Goal: Task Accomplishment & Management: Complete application form

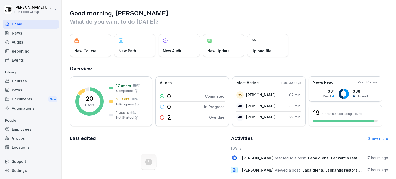
click at [20, 52] on div "Reporting" at bounding box center [31, 51] width 56 height 9
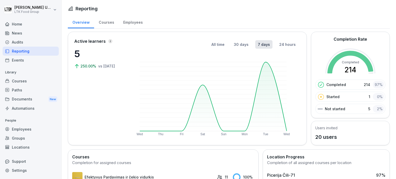
click at [22, 130] on div "Employees" at bounding box center [31, 129] width 56 height 9
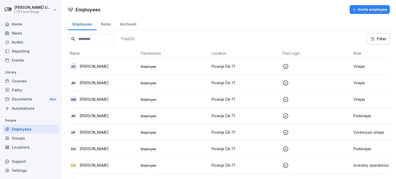
click at [356, 66] on p "Virejas" at bounding box center [386, 66] width 67 height 5
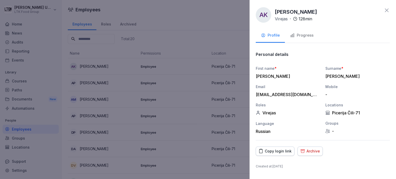
click at [310, 35] on div "Progress" at bounding box center [301, 35] width 23 height 6
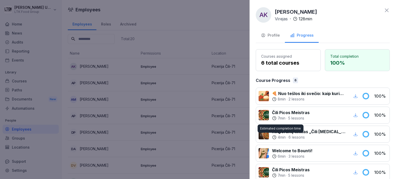
click at [134, 81] on div at bounding box center [198, 89] width 396 height 179
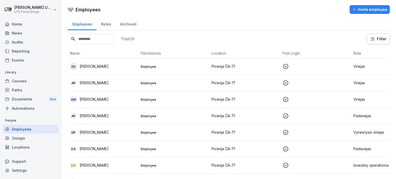
click at [359, 81] on p "Virejas" at bounding box center [386, 82] width 67 height 5
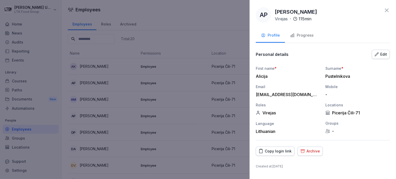
click at [310, 37] on div "Progress" at bounding box center [301, 35] width 23 height 6
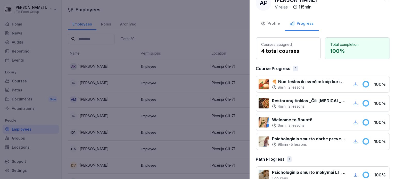
scroll to position [23, 0]
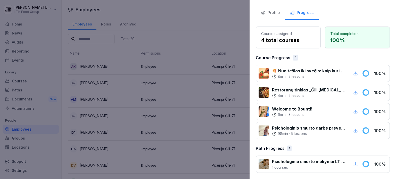
click at [126, 58] on div at bounding box center [198, 89] width 396 height 179
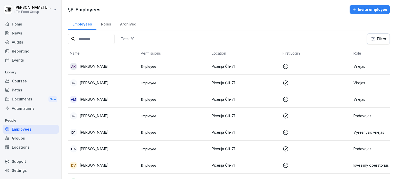
click at [366, 101] on p "Virejas" at bounding box center [386, 99] width 67 height 5
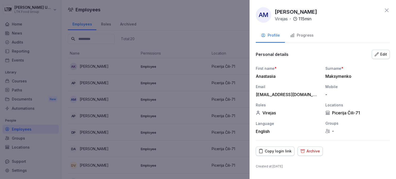
click at [309, 38] on button "Progress" at bounding box center [302, 36] width 34 height 14
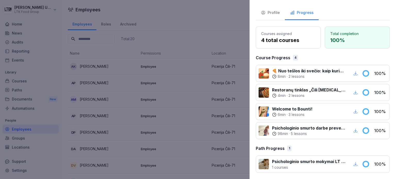
click at [259, 93] on div at bounding box center [264, 92] width 10 height 10
click at [194, 76] on div at bounding box center [198, 89] width 396 height 179
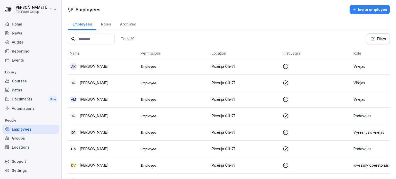
click at [354, 112] on td "Padavejas" at bounding box center [386, 116] width 71 height 16
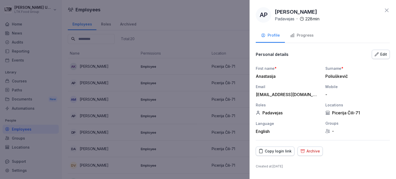
click at [308, 35] on div "Progress" at bounding box center [301, 35] width 23 height 6
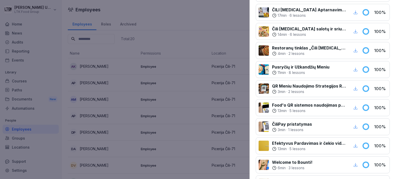
scroll to position [269, 0]
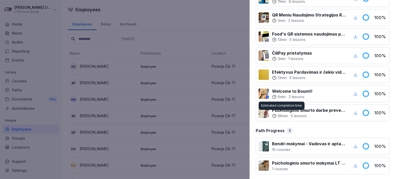
click at [161, 83] on div at bounding box center [198, 89] width 396 height 179
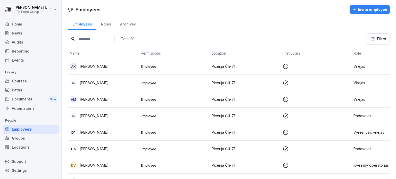
scroll to position [52, 0]
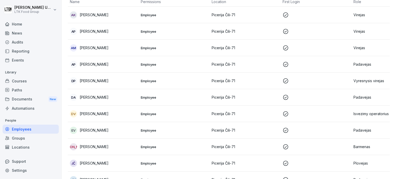
click at [375, 79] on p "Vyresnysis virejas" at bounding box center [386, 80] width 67 height 5
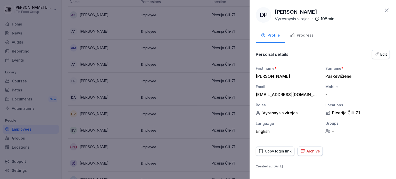
click at [313, 36] on button "Progress" at bounding box center [302, 36] width 34 height 14
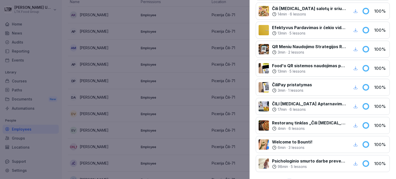
scroll to position [187, 0]
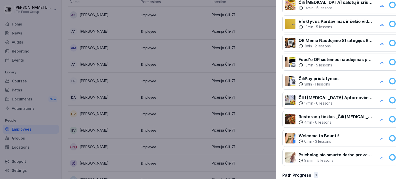
click at [81, 44] on div at bounding box center [198, 89] width 396 height 179
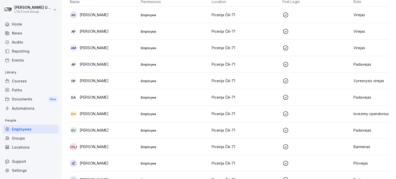
click at [366, 95] on p "Padavejas" at bounding box center [386, 97] width 67 height 5
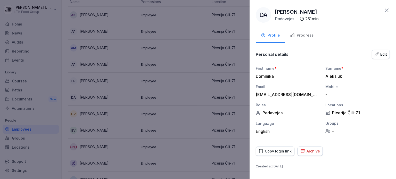
click at [308, 36] on div "Progress" at bounding box center [301, 35] width 23 height 6
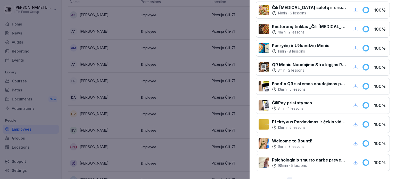
scroll to position [307, 0]
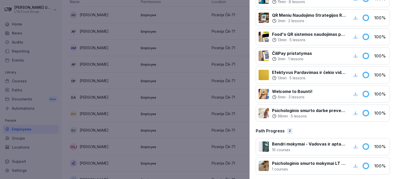
drag, startPoint x: 125, startPoint y: 81, endPoint x: 119, endPoint y: 80, distance: 6.0
click at [125, 81] on div at bounding box center [198, 89] width 396 height 179
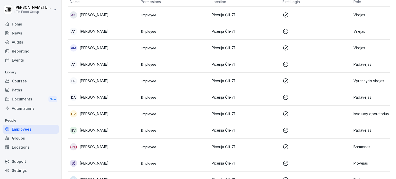
click at [361, 115] on p "Isvezimy operatorius" at bounding box center [386, 113] width 67 height 5
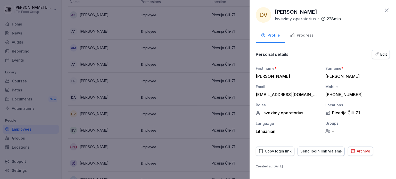
drag, startPoint x: 297, startPoint y: 35, endPoint x: 295, endPoint y: 42, distance: 7.6
click at [296, 36] on div "Progress" at bounding box center [301, 35] width 23 height 6
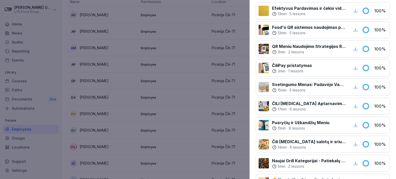
scroll to position [77, 0]
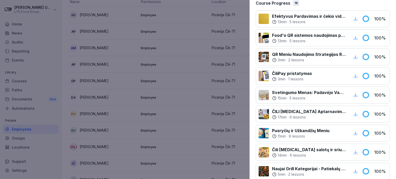
click at [89, 76] on div at bounding box center [198, 89] width 396 height 179
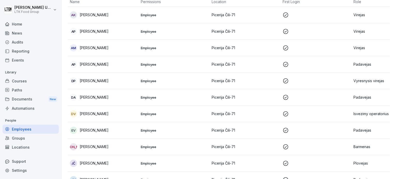
click at [365, 133] on td "Padavejas" at bounding box center [386, 130] width 71 height 16
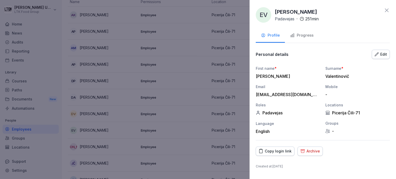
click at [304, 32] on button "Progress" at bounding box center [302, 36] width 34 height 14
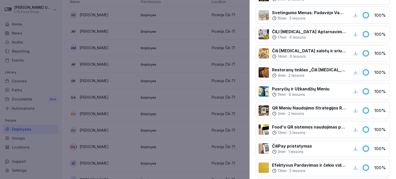
scroll to position [206, 0]
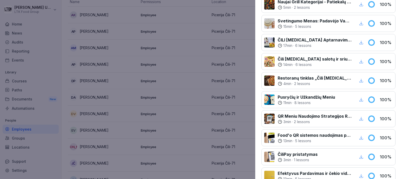
click at [173, 121] on div at bounding box center [198, 89] width 396 height 179
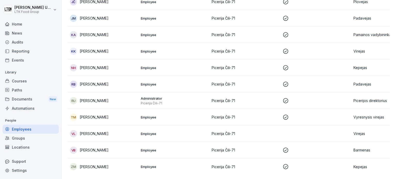
scroll to position [221, 0]
click at [361, 32] on p "Pamainos vadybininkas" at bounding box center [386, 34] width 67 height 5
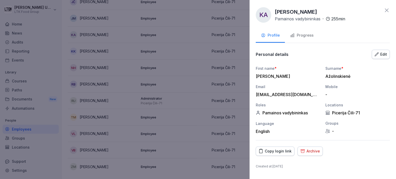
drag, startPoint x: 301, startPoint y: 33, endPoint x: 305, endPoint y: 46, distance: 14.2
click at [301, 33] on div "Progress" at bounding box center [301, 35] width 23 height 6
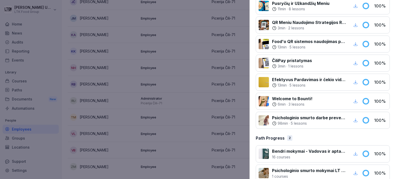
scroll to position [307, 0]
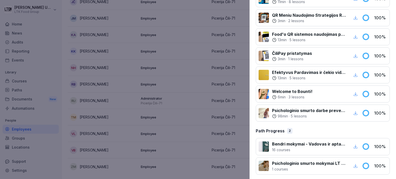
click at [101, 75] on div at bounding box center [198, 89] width 396 height 179
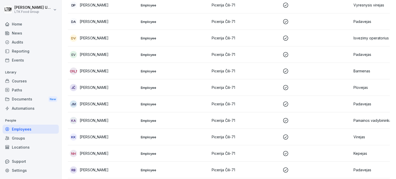
scroll to position [129, 0]
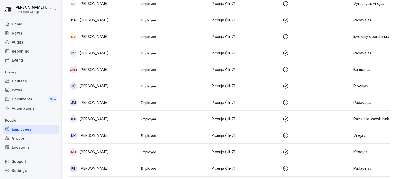
click at [82, 166] on p "[PERSON_NAME]" at bounding box center [94, 168] width 29 height 5
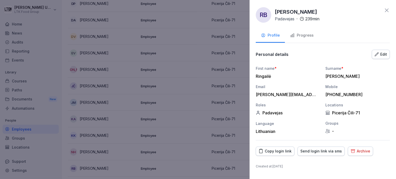
click at [307, 35] on div "Progress" at bounding box center [301, 35] width 23 height 6
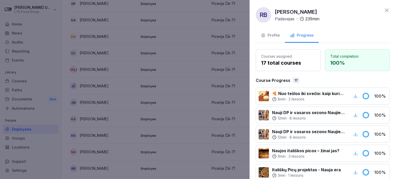
click at [162, 68] on div at bounding box center [198, 89] width 396 height 179
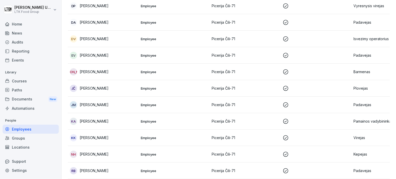
scroll to position [92, 0]
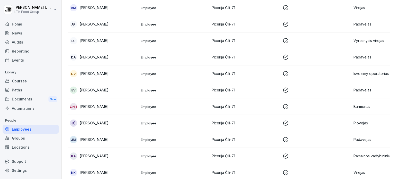
click at [348, 101] on td at bounding box center [315, 106] width 71 height 16
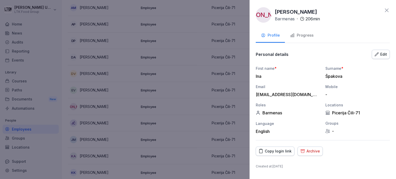
drag, startPoint x: 303, startPoint y: 35, endPoint x: 302, endPoint y: 39, distance: 4.3
click at [302, 35] on div "Progress" at bounding box center [301, 35] width 23 height 6
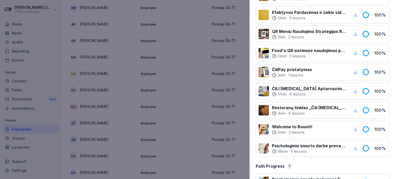
scroll to position [187, 0]
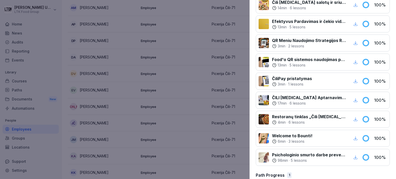
click at [139, 97] on div at bounding box center [198, 89] width 396 height 179
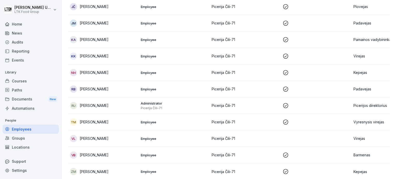
scroll to position [221, 0]
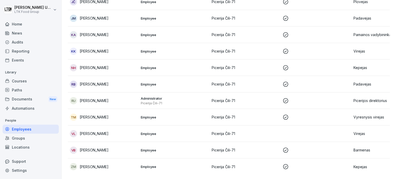
click at [108, 147] on p "[PERSON_NAME]" at bounding box center [94, 149] width 29 height 5
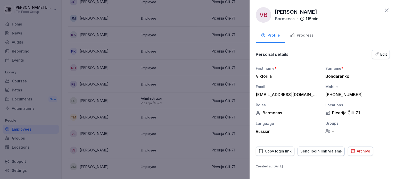
drag, startPoint x: 308, startPoint y: 35, endPoint x: 317, endPoint y: 47, distance: 15.3
click at [309, 34] on div "Progress" at bounding box center [301, 35] width 23 height 6
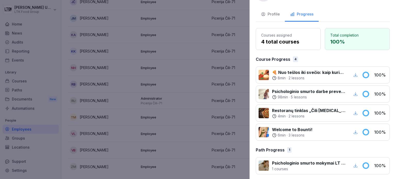
scroll to position [23, 0]
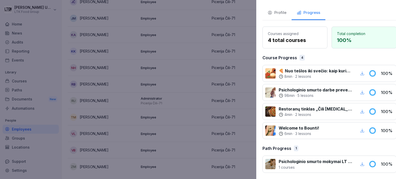
click at [191, 86] on div at bounding box center [198, 89] width 396 height 179
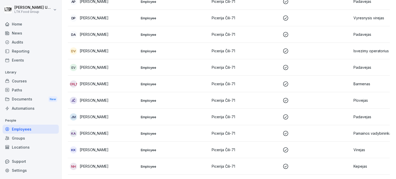
scroll to position [92, 0]
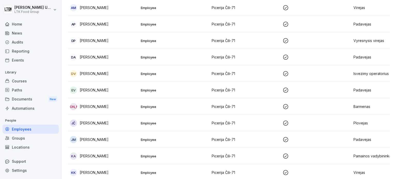
click at [107, 69] on td "DV [PERSON_NAME]" at bounding box center [103, 73] width 71 height 16
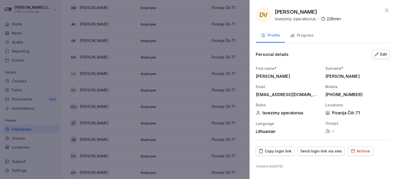
drag, startPoint x: 313, startPoint y: 34, endPoint x: 313, endPoint y: 45, distance: 10.8
click at [313, 35] on button "Progress" at bounding box center [302, 36] width 34 height 14
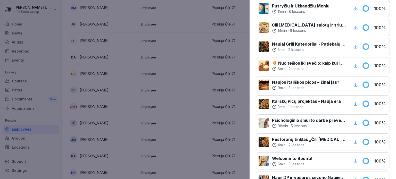
scroll to position [192, 0]
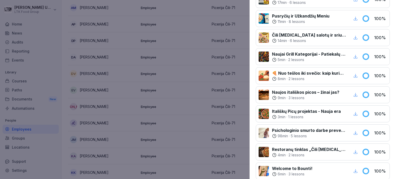
click at [160, 134] on div at bounding box center [198, 89] width 396 height 179
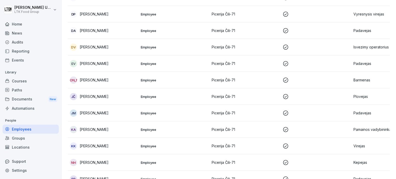
scroll to position [169, 0]
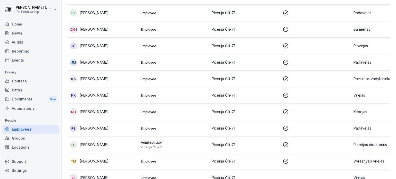
click at [345, 107] on td at bounding box center [315, 112] width 71 height 16
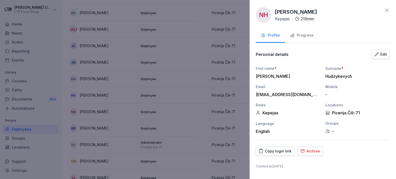
click at [309, 35] on div "Progress" at bounding box center [301, 35] width 23 height 6
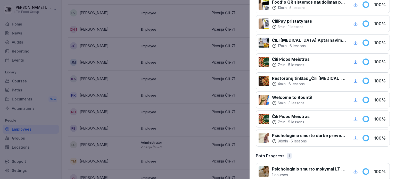
scroll to position [250, 0]
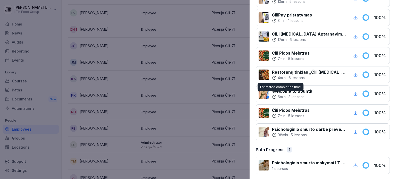
click at [147, 86] on div at bounding box center [198, 89] width 396 height 179
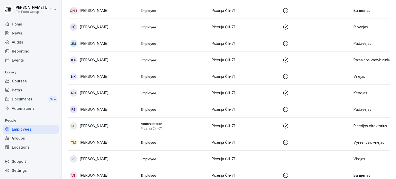
scroll to position [221, 0]
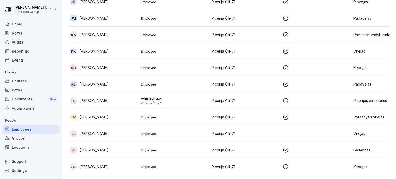
click at [102, 114] on div "TM [PERSON_NAME]" at bounding box center [103, 117] width 67 height 7
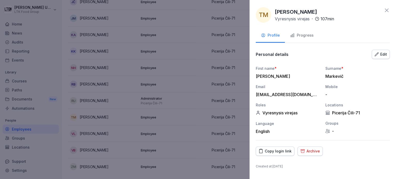
click at [300, 34] on div "Progress" at bounding box center [301, 35] width 23 height 6
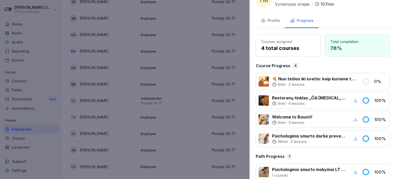
scroll to position [23, 0]
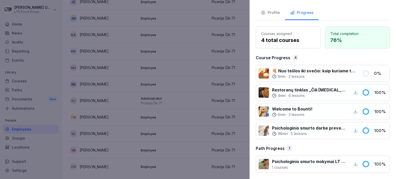
click at [174, 106] on div at bounding box center [198, 89] width 396 height 179
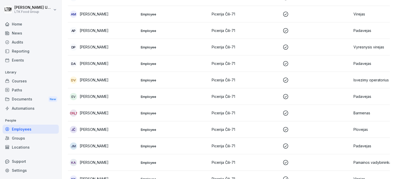
scroll to position [40, 0]
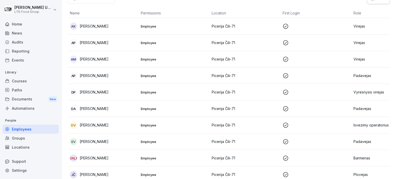
click at [98, 23] on div "AK [PERSON_NAME]" at bounding box center [103, 26] width 67 height 7
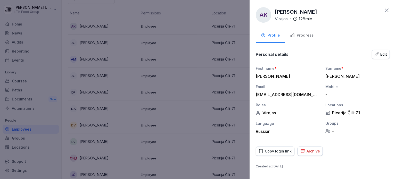
click at [304, 35] on div "Progress" at bounding box center [301, 35] width 23 height 6
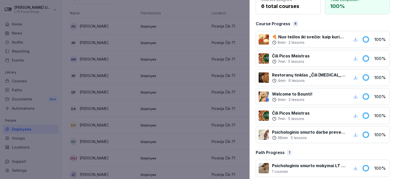
scroll to position [61, 0]
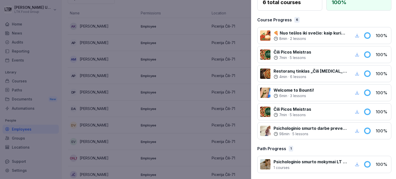
click at [171, 66] on div at bounding box center [198, 89] width 396 height 179
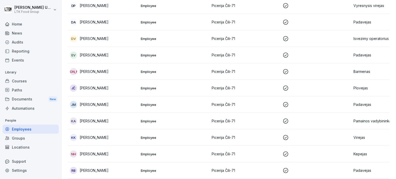
scroll to position [143, 0]
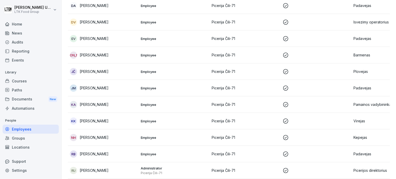
click at [114, 119] on div "KK [PERSON_NAME]" at bounding box center [103, 121] width 67 height 7
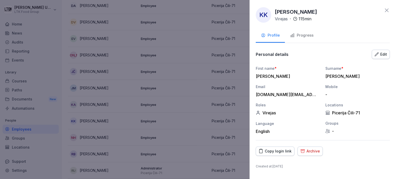
drag, startPoint x: 300, startPoint y: 37, endPoint x: 302, endPoint y: 41, distance: 4.8
click at [300, 37] on div "Progress" at bounding box center [301, 35] width 23 height 6
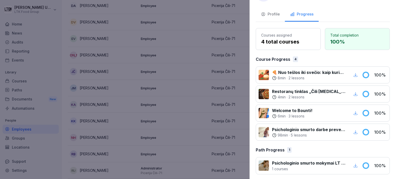
scroll to position [23, 0]
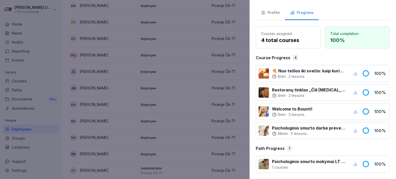
click at [147, 88] on div at bounding box center [198, 89] width 396 height 179
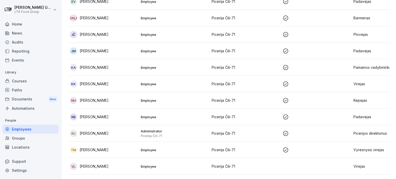
scroll to position [221, 0]
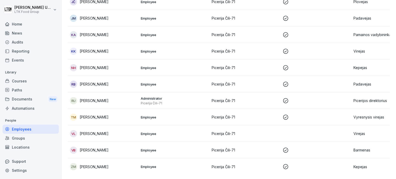
click at [99, 164] on p "[PERSON_NAME]" at bounding box center [94, 166] width 29 height 5
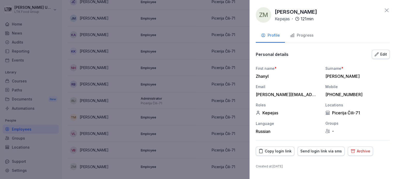
click at [301, 33] on div "Progress" at bounding box center [301, 35] width 23 height 6
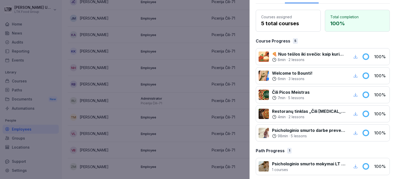
scroll to position [42, 0]
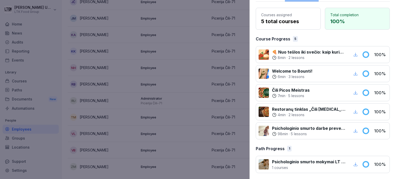
click at [182, 88] on div at bounding box center [198, 89] width 396 height 179
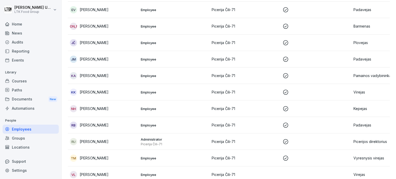
scroll to position [169, 0]
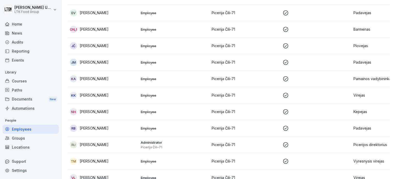
click at [93, 45] on p "[PERSON_NAME]" at bounding box center [94, 45] width 29 height 5
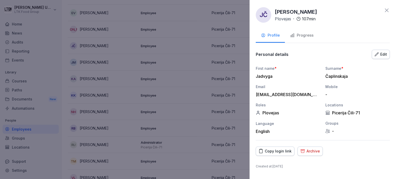
click at [303, 31] on button "Progress" at bounding box center [302, 36] width 34 height 14
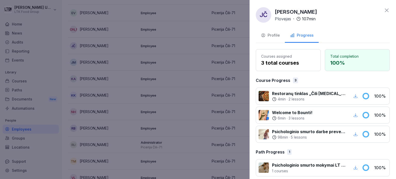
scroll to position [4, 0]
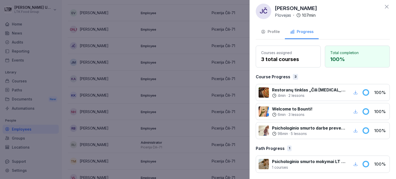
click at [203, 100] on div at bounding box center [198, 89] width 396 height 179
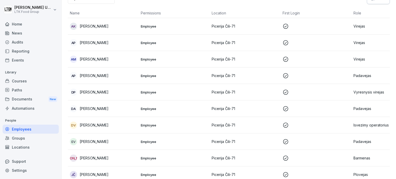
scroll to position [0, 0]
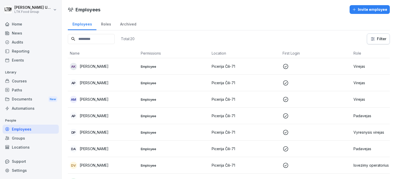
click at [361, 9] on div "Invite employee" at bounding box center [369, 10] width 35 height 6
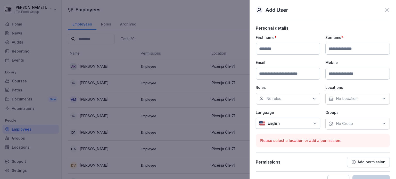
click at [275, 48] on input at bounding box center [288, 49] width 64 height 12
type input "******"
click at [339, 47] on input at bounding box center [357, 49] width 64 height 12
type input "**********"
click at [306, 74] on input at bounding box center [288, 74] width 64 height 12
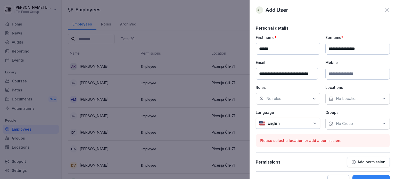
scroll to position [0, 9]
type input "**********"
click at [350, 76] on input at bounding box center [357, 74] width 64 height 12
type input "**********"
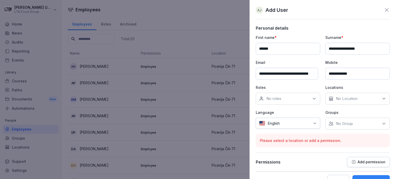
click at [308, 103] on div "No roles" at bounding box center [288, 99] width 64 height 12
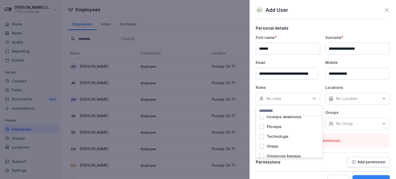
scroll to position [155, 0]
click at [276, 120] on label "Plovejas" at bounding box center [274, 119] width 15 height 5
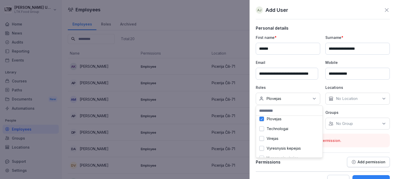
click at [367, 98] on div "No Location" at bounding box center [357, 99] width 64 height 12
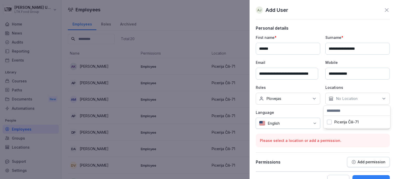
click at [340, 122] on label "Picerija Čili-71" at bounding box center [346, 122] width 24 height 5
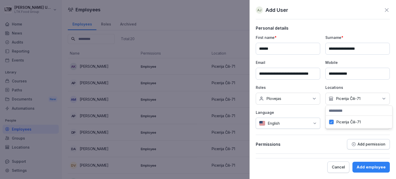
click at [316, 124] on icon at bounding box center [315, 123] width 4 height 4
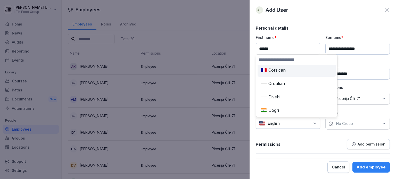
scroll to position [645, 0]
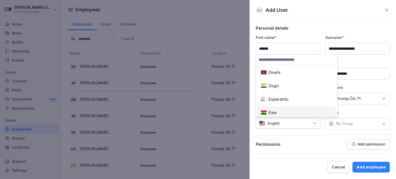
click at [325, 132] on div "**********" at bounding box center [323, 90] width 134 height 128
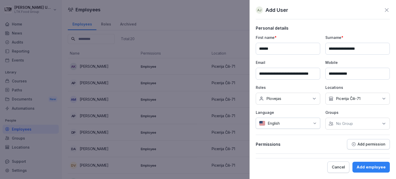
click at [385, 125] on icon at bounding box center [383, 123] width 5 height 5
click at [291, 133] on div "**********" at bounding box center [323, 90] width 134 height 128
click at [372, 167] on div "Add employee" at bounding box center [371, 167] width 29 height 6
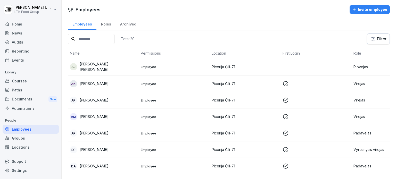
click at [130, 24] on div "Archived" at bounding box center [127, 23] width 25 height 13
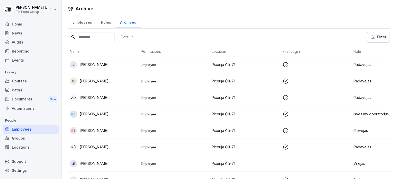
click at [78, 20] on div "Employees" at bounding box center [82, 21] width 29 height 13
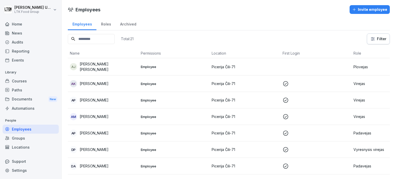
click at [374, 9] on div "Invite employee" at bounding box center [369, 10] width 35 height 6
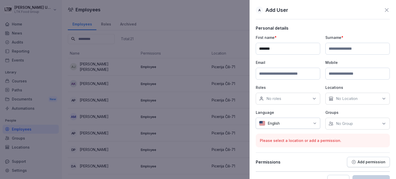
type input "******"
click at [341, 48] on input at bounding box center [357, 49] width 64 height 12
type input "**********"
click at [297, 72] on input at bounding box center [288, 74] width 64 height 12
type input "**********"
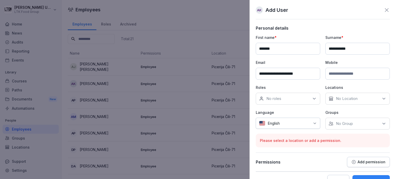
click at [336, 77] on input at bounding box center [357, 74] width 64 height 12
click at [310, 124] on div "English" at bounding box center [288, 123] width 64 height 11
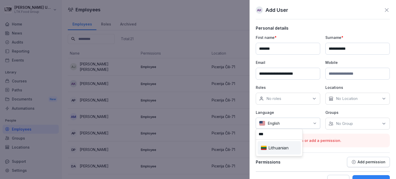
type input "***"
click at [281, 146] on div "Lithuanian" at bounding box center [279, 147] width 41 height 11
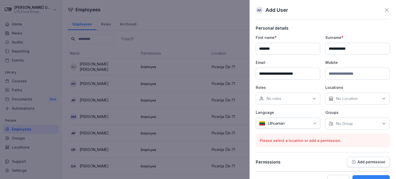
click at [381, 125] on icon at bounding box center [383, 123] width 5 height 5
click at [381, 124] on icon at bounding box center [383, 123] width 5 height 5
drag, startPoint x: 378, startPoint y: 99, endPoint x: 369, endPoint y: 103, distance: 10.2
click at [381, 99] on icon at bounding box center [383, 98] width 5 height 5
click at [355, 121] on label "Picerija Čili-71" at bounding box center [346, 122] width 24 height 5
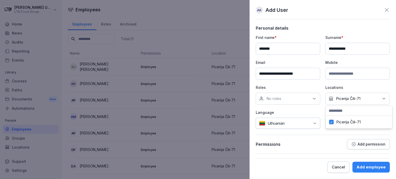
click at [304, 101] on div "No roles" at bounding box center [288, 99] width 64 height 12
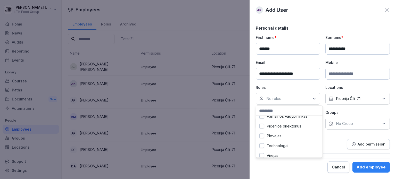
scroll to position [129, 0]
click at [297, 127] on label "Pamainos vadybininkas" at bounding box center [287, 125] width 41 height 5
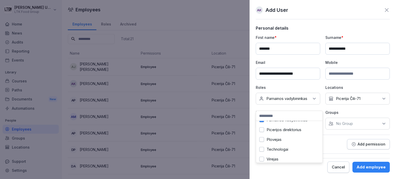
scroll to position [113, 0]
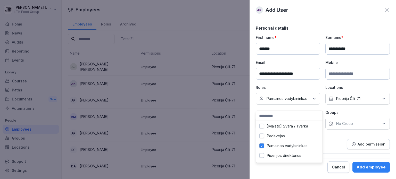
click at [278, 137] on label "Padavejas" at bounding box center [276, 136] width 18 height 5
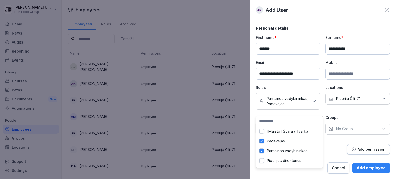
click at [260, 150] on button "Pamainos vadybininkas" at bounding box center [261, 151] width 5 height 5
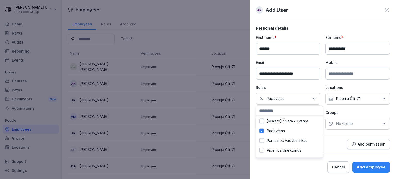
click at [380, 167] on div "Add employee" at bounding box center [371, 167] width 29 height 6
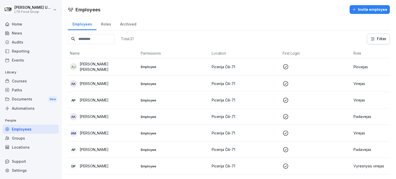
click at [79, 117] on div "AK [PERSON_NAME]" at bounding box center [103, 116] width 67 height 7
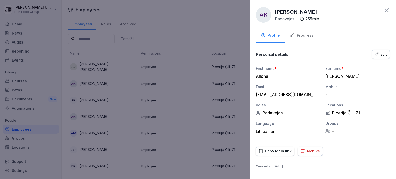
click at [305, 37] on div "Progress" at bounding box center [301, 35] width 23 height 6
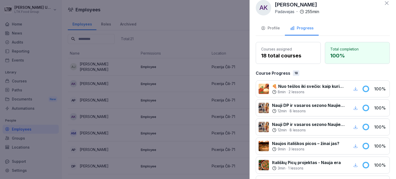
scroll to position [0, 0]
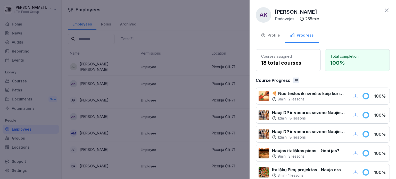
click at [179, 22] on div at bounding box center [198, 89] width 396 height 179
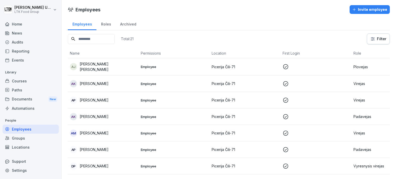
click at [376, 9] on div "Invite employee" at bounding box center [369, 10] width 35 height 6
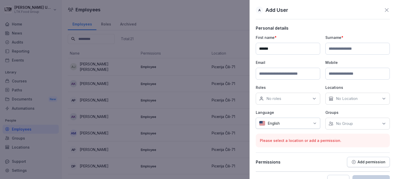
type input "******"
click at [372, 53] on input at bounding box center [357, 49] width 64 height 12
type input "********"
click at [276, 76] on input at bounding box center [288, 74] width 64 height 12
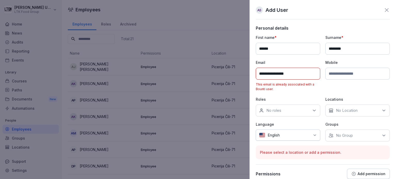
type input "**********"
click at [304, 134] on div at bounding box center [296, 135] width 28 height 5
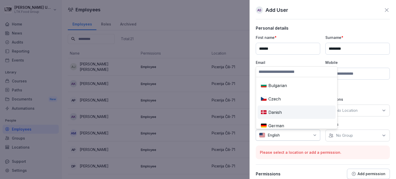
scroll to position [77, 0]
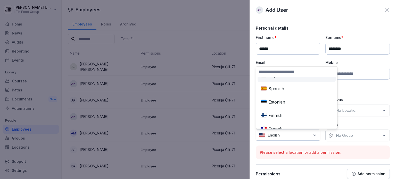
click at [282, 72] on input at bounding box center [296, 72] width 81 height 10
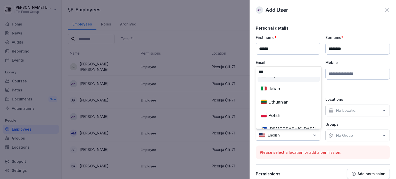
scroll to position [0, 0]
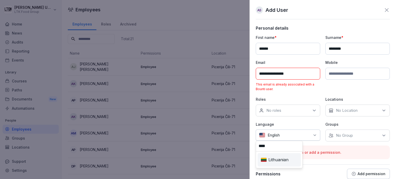
type input "****"
click at [279, 160] on div "Lithuanian" at bounding box center [279, 159] width 41 height 11
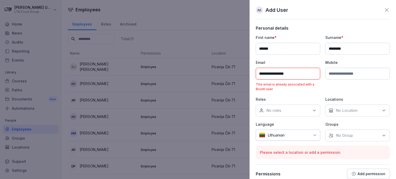
click at [357, 110] on div "No Location" at bounding box center [357, 111] width 64 height 12
click at [353, 132] on label "Picerija Čili-71" at bounding box center [346, 134] width 24 height 5
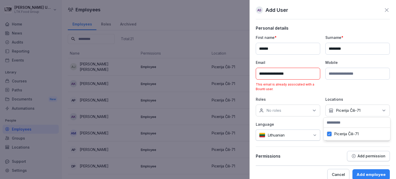
click at [291, 110] on div "No roles" at bounding box center [288, 111] width 64 height 12
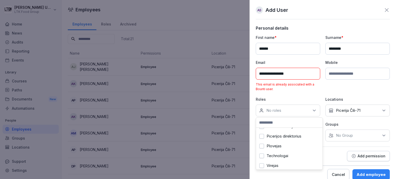
scroll to position [114, 0]
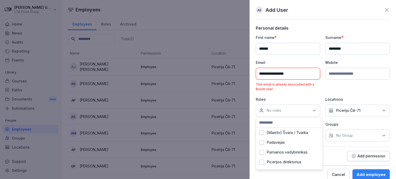
click at [281, 143] on label "Padavejas" at bounding box center [276, 142] width 18 height 5
click at [375, 175] on div "Add employee" at bounding box center [371, 175] width 29 height 6
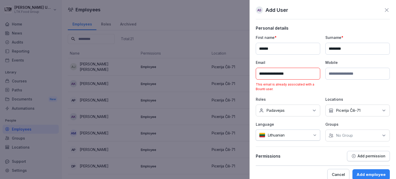
click at [374, 173] on div "Add employee" at bounding box center [371, 175] width 29 height 6
click at [305, 90] on p "This email is already associated with a Bounti user." at bounding box center [288, 86] width 64 height 9
click at [384, 174] on button "Add employee" at bounding box center [370, 174] width 37 height 11
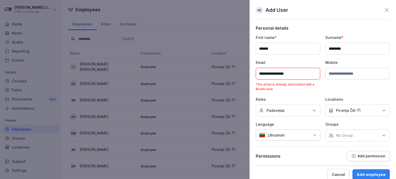
click at [384, 174] on button "Add employee" at bounding box center [370, 174] width 37 height 11
click at [384, 9] on icon at bounding box center [387, 10] width 6 height 6
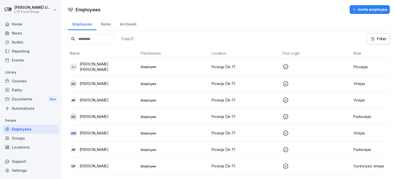
click at [364, 11] on div "Invite employee" at bounding box center [369, 10] width 35 height 6
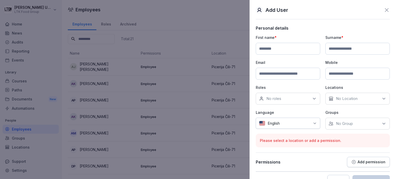
click at [268, 74] on input at bounding box center [288, 74] width 64 height 12
type input "**********"
click at [282, 45] on input at bounding box center [288, 49] width 64 height 12
click at [299, 99] on div "No roles" at bounding box center [288, 99] width 64 height 12
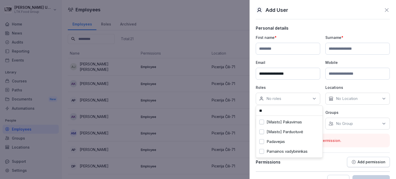
type input "**"
click at [289, 138] on div "Padavejas" at bounding box center [289, 142] width 64 height 10
drag, startPoint x: 363, startPoint y: 103, endPoint x: 359, endPoint y: 103, distance: 4.2
click at [362, 103] on div "No Location" at bounding box center [357, 99] width 64 height 12
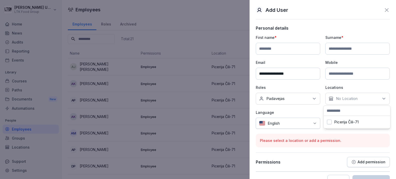
click at [350, 120] on label "Picerija Čili-71" at bounding box center [346, 122] width 24 height 5
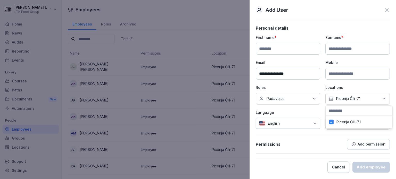
drag, startPoint x: 318, startPoint y: 126, endPoint x: 300, endPoint y: 118, distance: 19.9
click at [318, 126] on div "English" at bounding box center [288, 123] width 64 height 11
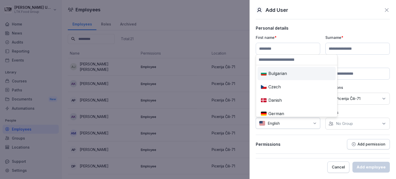
click at [290, 58] on input at bounding box center [296, 60] width 81 height 10
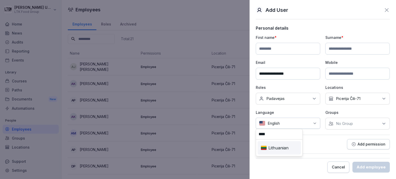
type input "****"
click at [276, 147] on div "Lithuanian" at bounding box center [279, 147] width 41 height 11
click at [303, 50] on input at bounding box center [288, 49] width 64 height 12
type input "******"
click at [355, 44] on input at bounding box center [357, 49] width 64 height 12
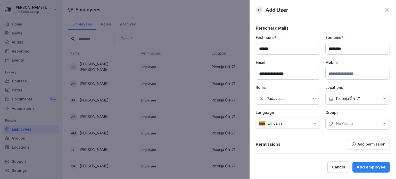
type input "********"
click at [366, 74] on input at bounding box center [357, 74] width 64 height 12
type input "**********"
click at [362, 170] on div "Add employee" at bounding box center [371, 167] width 29 height 6
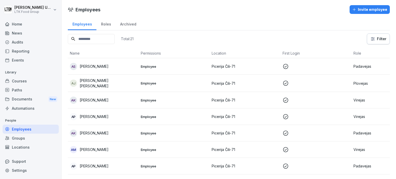
click at [90, 67] on p "[PERSON_NAME]" at bounding box center [94, 66] width 29 height 5
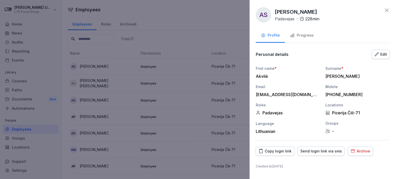
click at [303, 35] on div "Progress" at bounding box center [301, 35] width 23 height 6
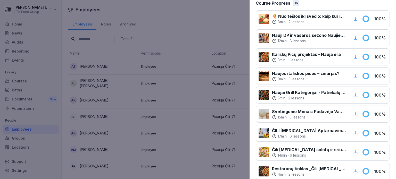
scroll to position [0, 0]
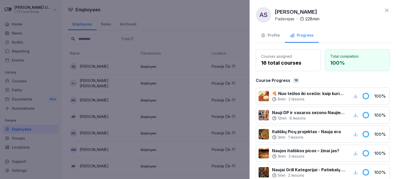
click at [206, 28] on div at bounding box center [198, 89] width 396 height 179
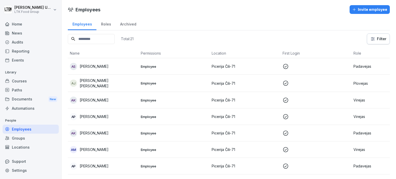
click at [19, 51] on div "Reporting" at bounding box center [31, 51] width 56 height 9
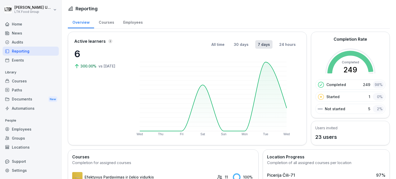
click at [128, 21] on div "Employees" at bounding box center [133, 21] width 29 height 13
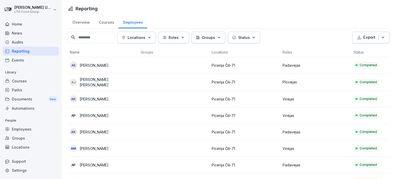
click at [107, 23] on div "Courses" at bounding box center [106, 21] width 24 height 13
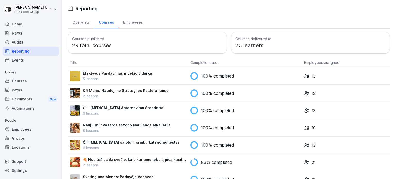
click at [84, 23] on div "Overview" at bounding box center [81, 21] width 26 height 13
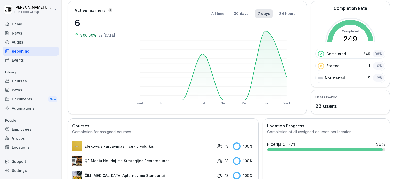
scroll to position [26, 0]
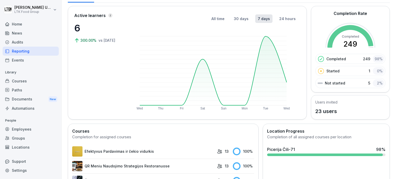
click at [22, 80] on div "Courses" at bounding box center [31, 81] width 56 height 9
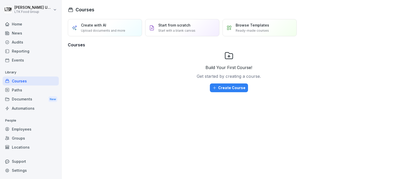
click at [20, 128] on div "Employees" at bounding box center [31, 129] width 56 height 9
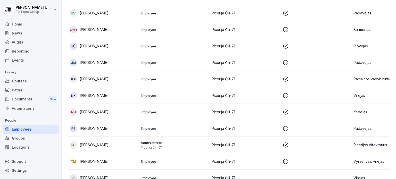
scroll to position [219, 0]
click at [28, 83] on div "Courses" at bounding box center [31, 81] width 56 height 9
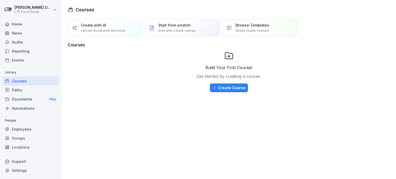
click at [30, 54] on div "Reporting" at bounding box center [31, 51] width 56 height 9
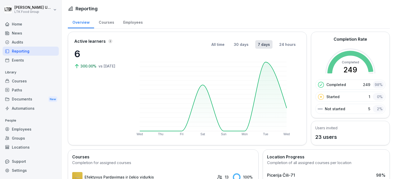
drag, startPoint x: 35, startPoint y: 73, endPoint x: 34, endPoint y: 106, distance: 33.3
click at [40, 104] on div "Home News Audits Reporting Events Library Courses Paths Documents New Automatio…" at bounding box center [31, 96] width 56 height 160
click at [35, 127] on div "Employees" at bounding box center [31, 129] width 56 height 9
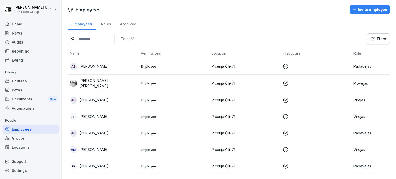
click at [113, 85] on p "[PERSON_NAME] [PERSON_NAME]" at bounding box center [107, 83] width 57 height 11
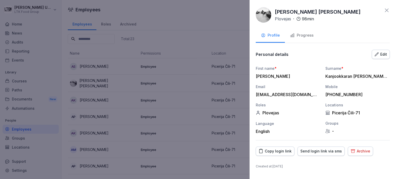
click at [305, 36] on div "Progress" at bounding box center [301, 35] width 23 height 6
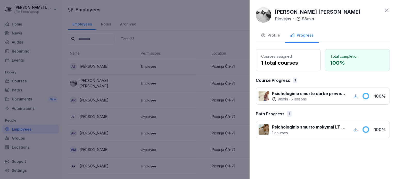
click at [276, 34] on div "Profile" at bounding box center [270, 35] width 19 height 6
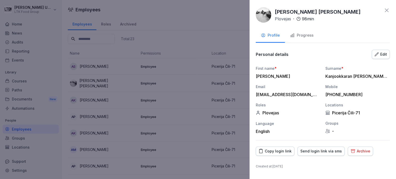
click at [306, 35] on div "Progress" at bounding box center [301, 35] width 23 height 6
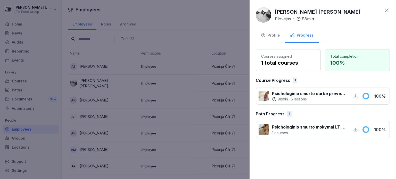
click at [193, 19] on div at bounding box center [198, 89] width 396 height 179
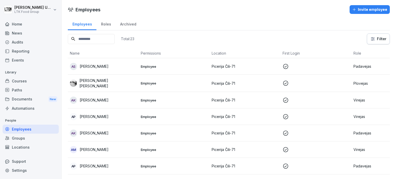
click at [107, 24] on div "Roles" at bounding box center [105, 23] width 19 height 13
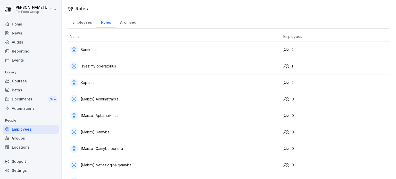
click at [128, 22] on div "Archived" at bounding box center [127, 21] width 25 height 13
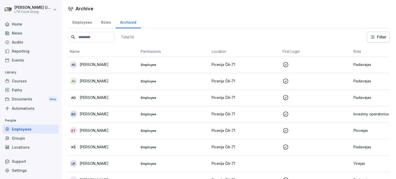
click at [113, 95] on div "AD [PERSON_NAME]" at bounding box center [103, 97] width 67 height 7
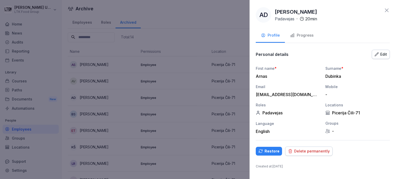
drag, startPoint x: 311, startPoint y: 34, endPoint x: 308, endPoint y: 38, distance: 4.7
click at [310, 34] on div "Progress" at bounding box center [301, 35] width 23 height 6
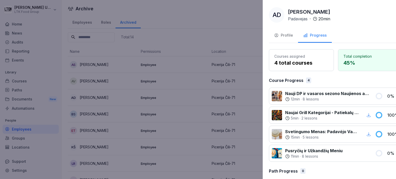
click at [186, 47] on div at bounding box center [198, 89] width 396 height 179
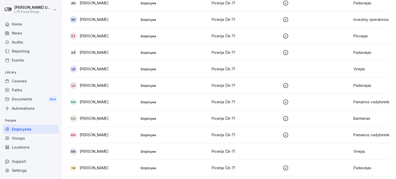
scroll to position [94, 0]
click at [113, 154] on div "MK [PERSON_NAME]" at bounding box center [103, 152] width 67 height 7
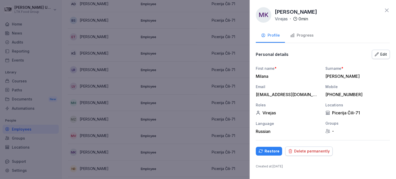
click at [184, 94] on div at bounding box center [198, 89] width 396 height 179
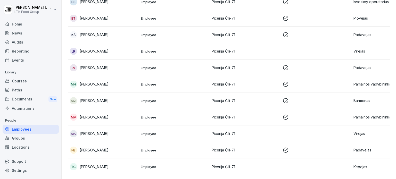
scroll to position [120, 0]
click at [103, 48] on div "LR [PERSON_NAME]" at bounding box center [103, 51] width 67 height 7
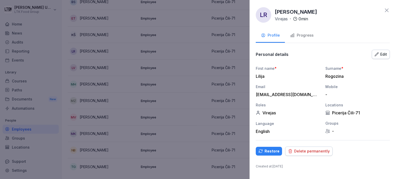
click at [301, 35] on div "Progress" at bounding box center [301, 35] width 23 height 6
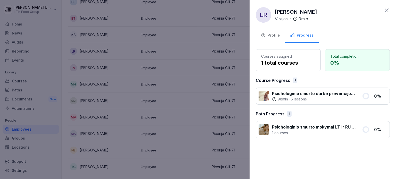
click at [149, 53] on div at bounding box center [198, 89] width 396 height 179
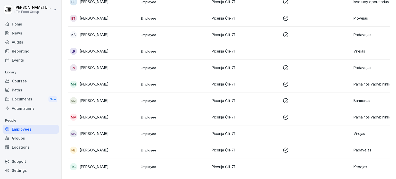
click at [102, 131] on p "[PERSON_NAME]" at bounding box center [94, 133] width 29 height 5
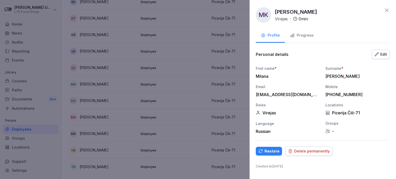
click at [298, 33] on div "Progress" at bounding box center [301, 35] width 23 height 6
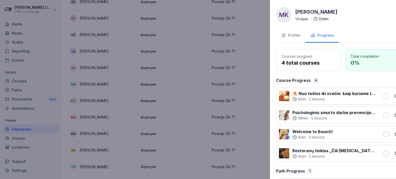
drag, startPoint x: 145, startPoint y: 113, endPoint x: 152, endPoint y: 85, distance: 28.9
click at [146, 112] on div at bounding box center [198, 89] width 396 height 179
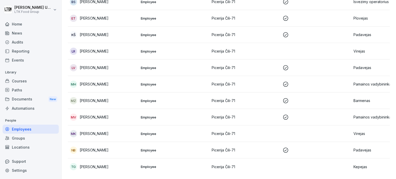
click at [113, 147] on div "NB [PERSON_NAME]" at bounding box center [103, 150] width 67 height 7
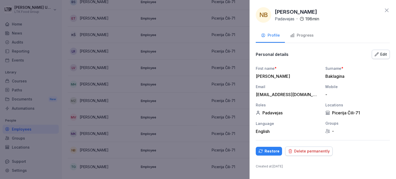
click at [304, 32] on button "Progress" at bounding box center [302, 36] width 34 height 14
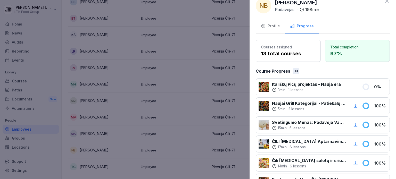
scroll to position [0, 0]
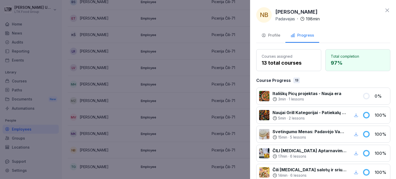
click at [119, 75] on div at bounding box center [198, 89] width 396 height 179
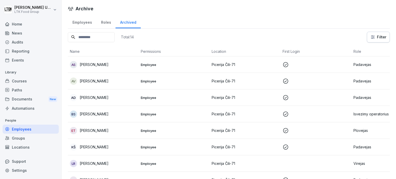
click at [75, 23] on div "Employees" at bounding box center [82, 21] width 29 height 13
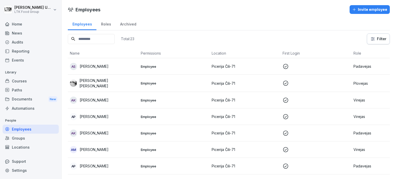
click at [107, 24] on div "Roles" at bounding box center [105, 23] width 19 height 13
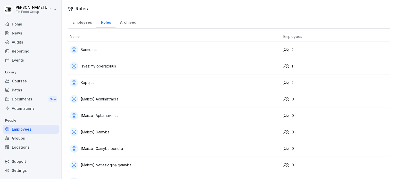
click at [88, 22] on div "Employees" at bounding box center [82, 21] width 29 height 13
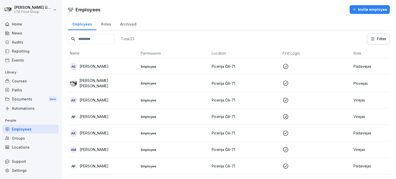
click at [123, 22] on div "Archived" at bounding box center [127, 23] width 25 height 13
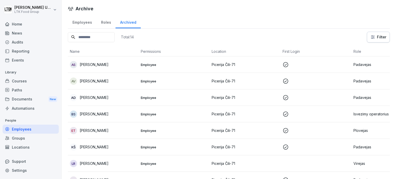
click at [88, 23] on div "Employees" at bounding box center [82, 21] width 29 height 13
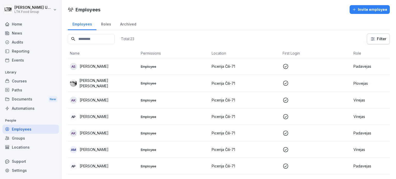
click at [106, 85] on p "[PERSON_NAME] [PERSON_NAME]" at bounding box center [107, 83] width 57 height 11
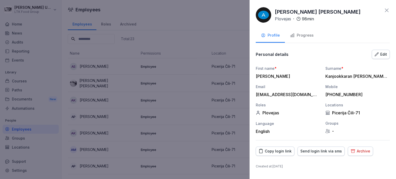
click at [303, 38] on div "Progress" at bounding box center [301, 35] width 23 height 6
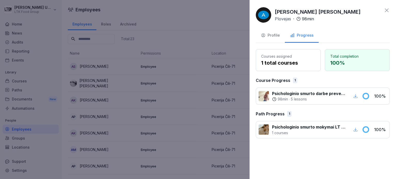
click at [180, 51] on div at bounding box center [198, 89] width 396 height 179
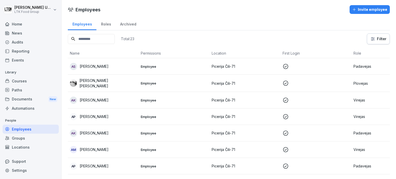
drag, startPoint x: 20, startPoint y: 20, endPoint x: 16, endPoint y: 24, distance: 5.5
click at [19, 21] on div "Home" at bounding box center [31, 24] width 56 height 9
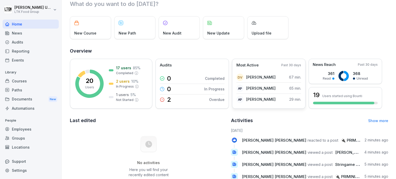
scroll to position [26, 0]
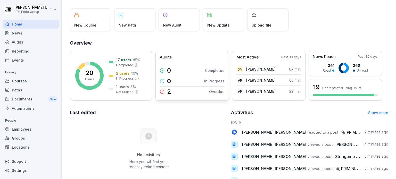
click at [220, 92] on p "Overdue" at bounding box center [216, 91] width 15 height 5
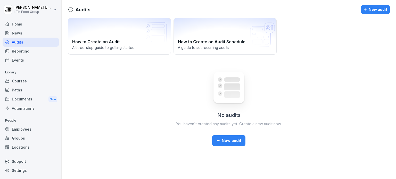
click at [26, 129] on div "Employees" at bounding box center [31, 129] width 56 height 9
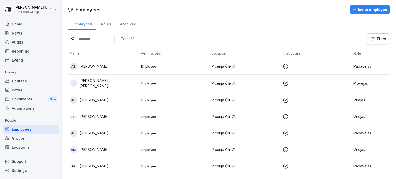
click at [21, 53] on div "Reporting" at bounding box center [31, 51] width 56 height 9
